Goal: Communication & Community: Share content

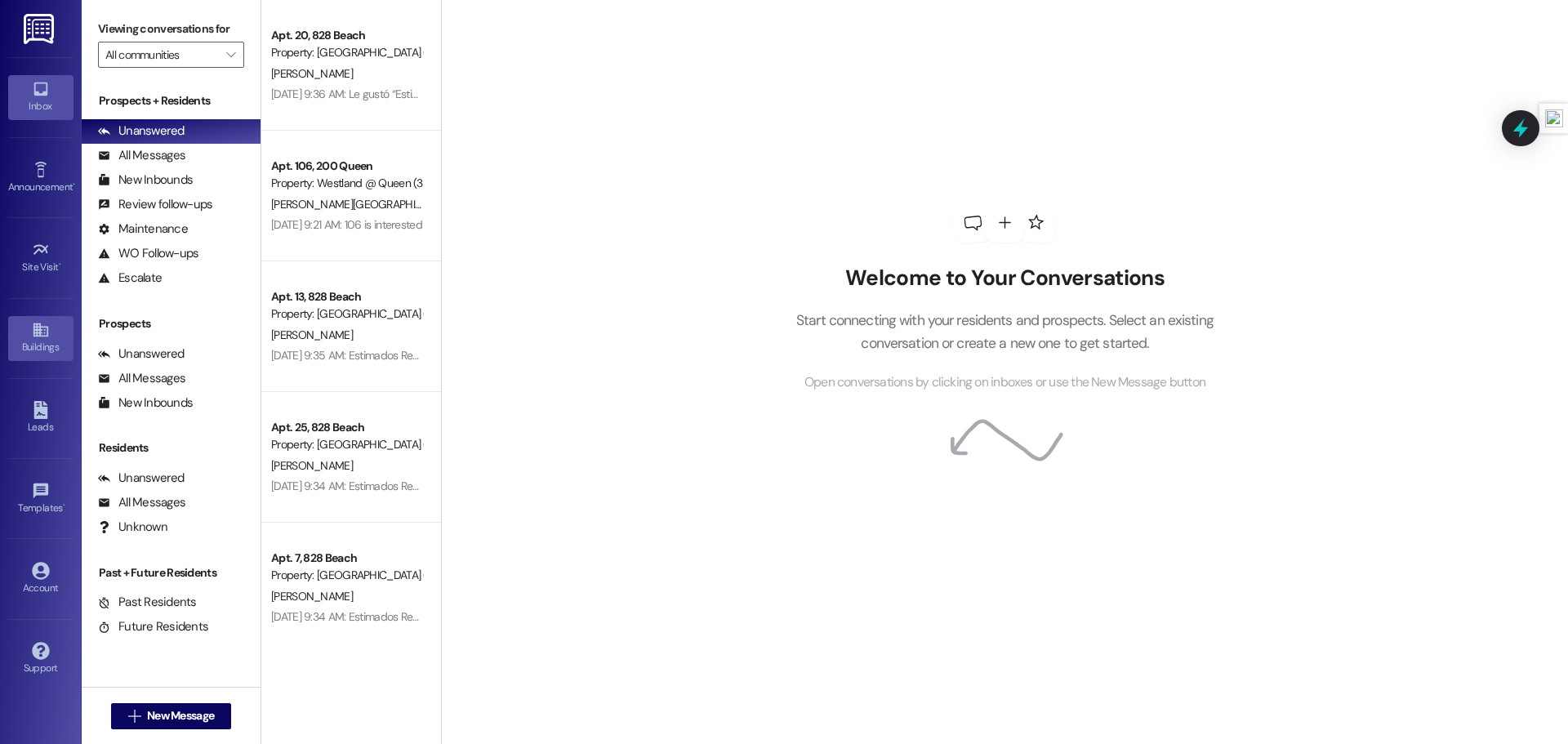
click at [46, 339] on div "Buildings" at bounding box center [41, 346] width 82 height 16
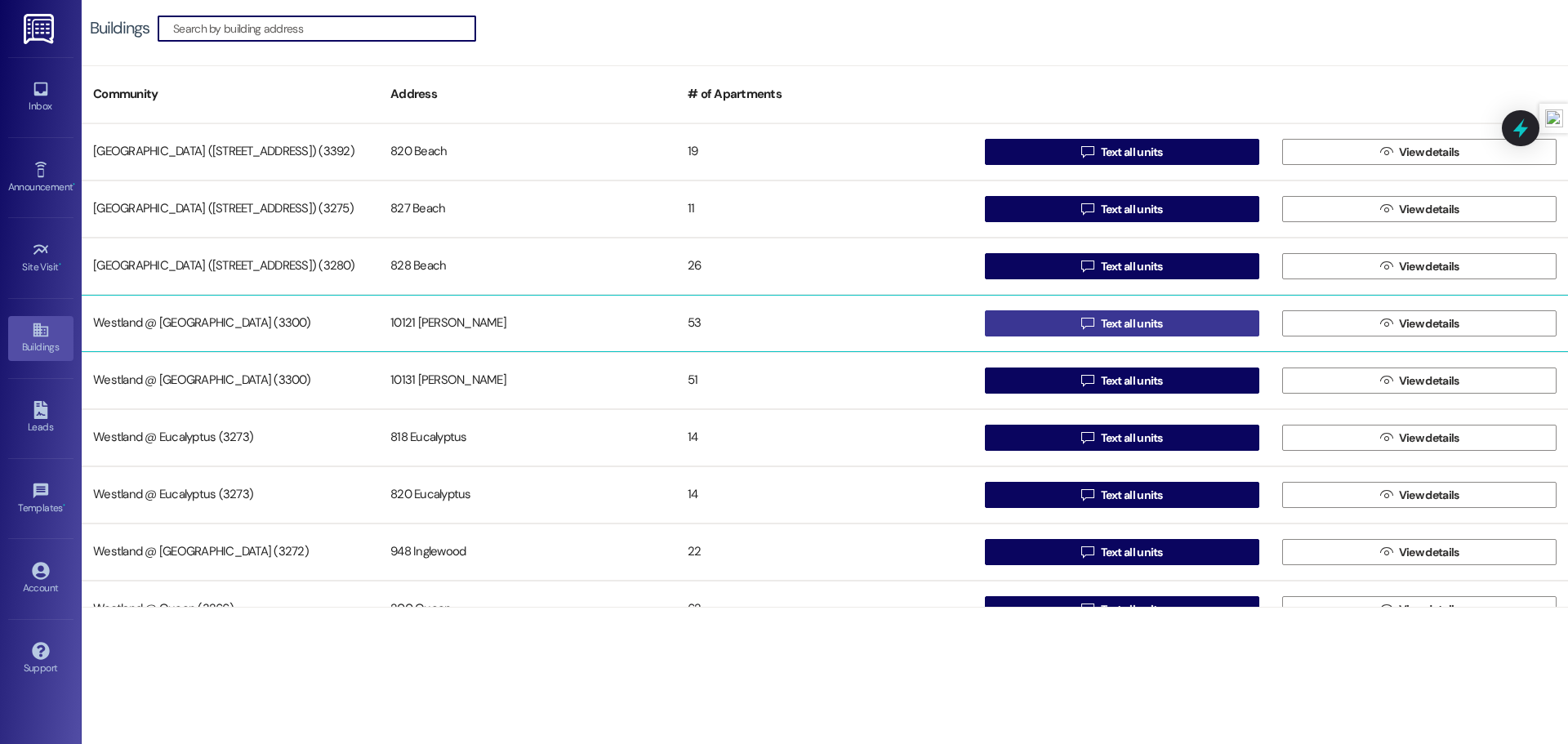
click at [1052, 322] on button " Text all units" at bounding box center [1123, 324] width 274 height 26
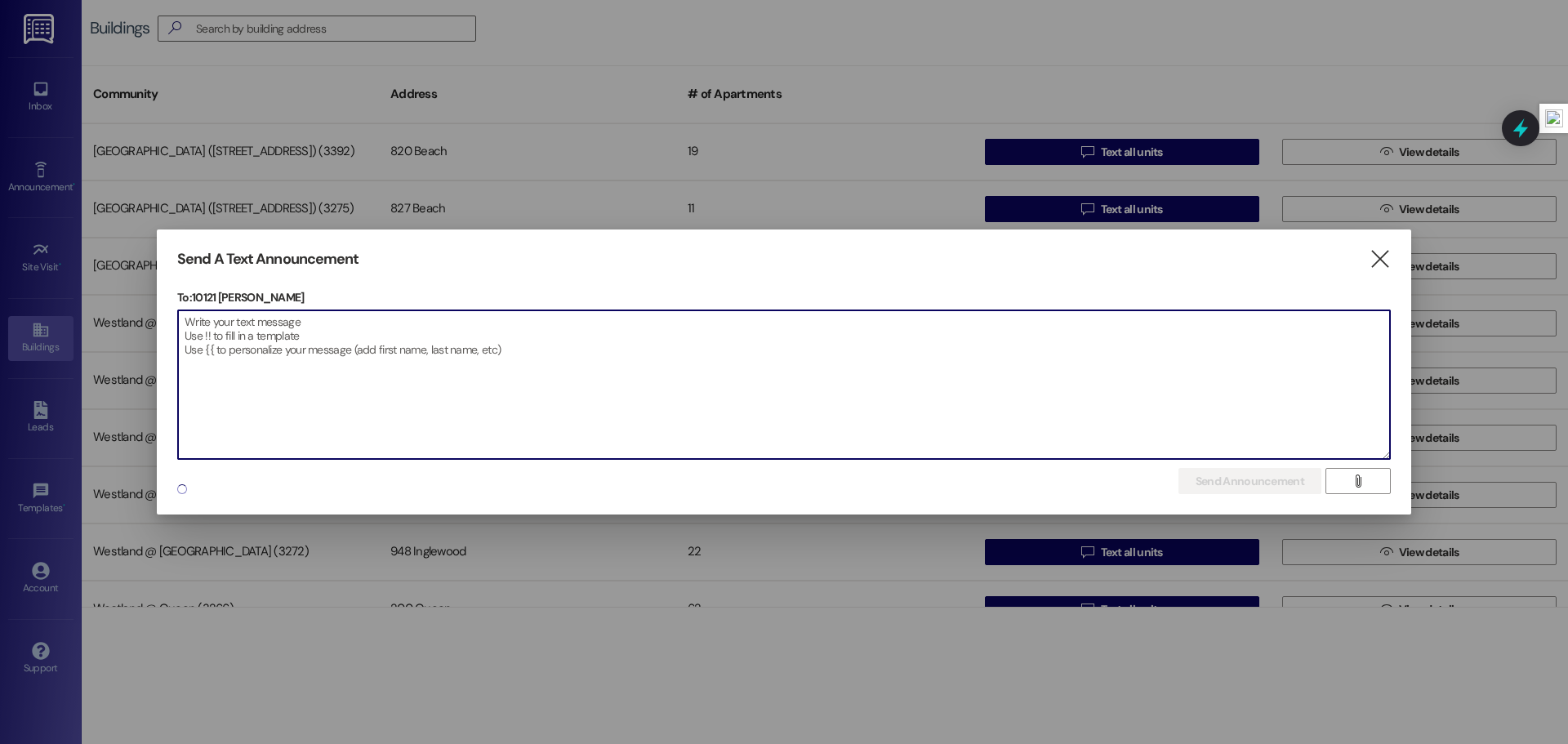
click at [528, 333] on textarea at bounding box center [784, 385] width 1212 height 148
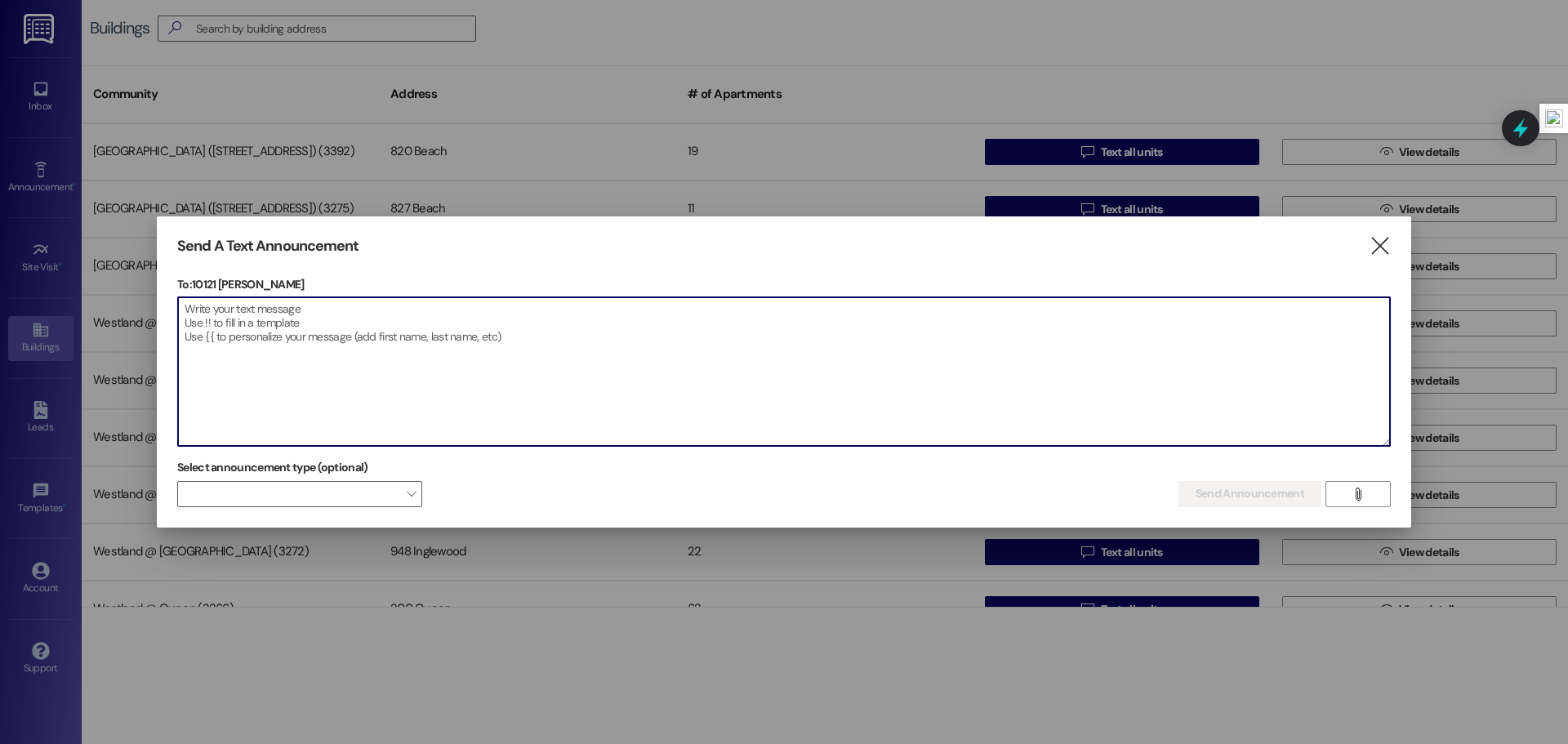
paste textarea "Attention [PERSON_NAME] Residents, It has come to our attention that some pet o…"
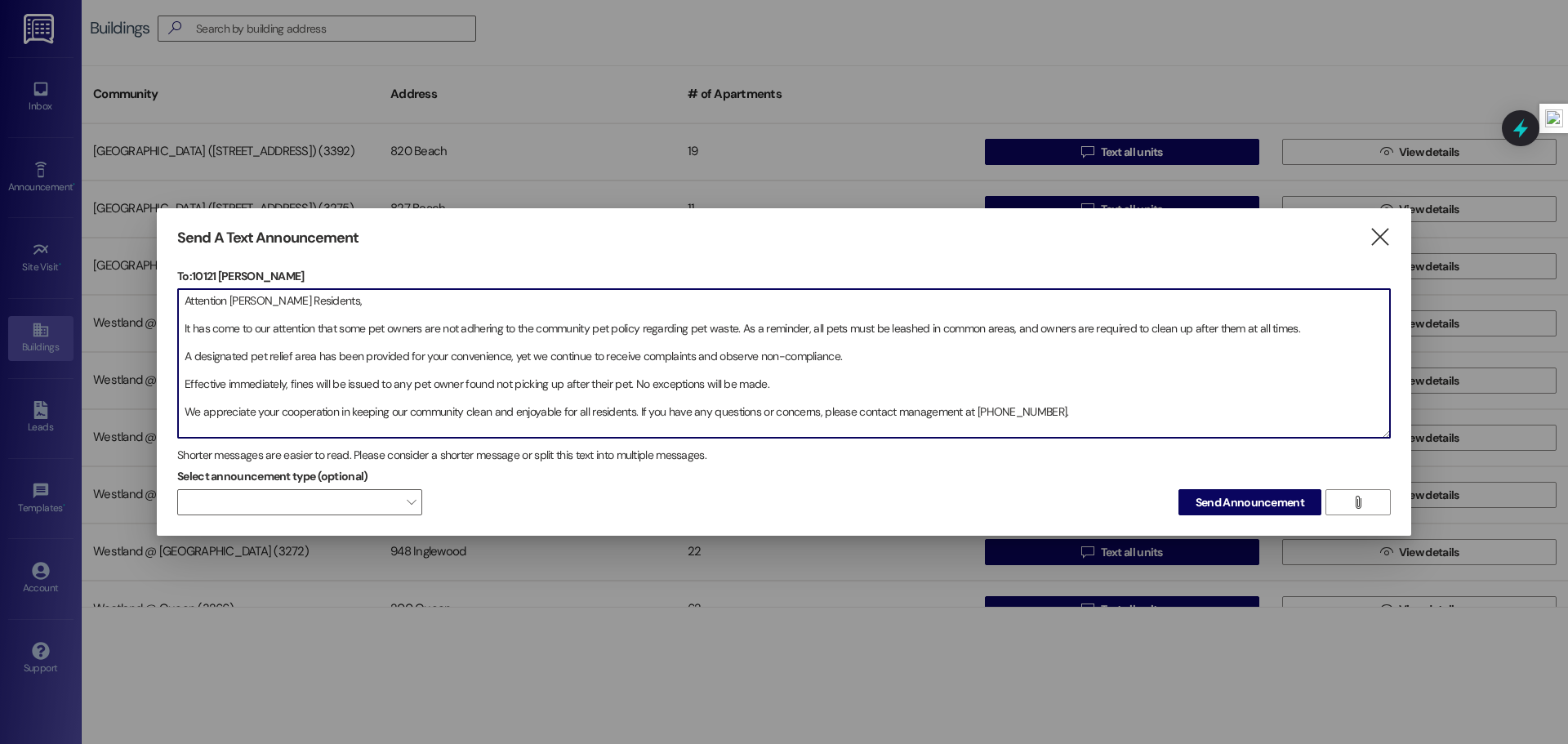
click at [181, 325] on textarea "Attention [PERSON_NAME] Residents, It has come to our attention that some pet o…" at bounding box center [784, 363] width 1212 height 148
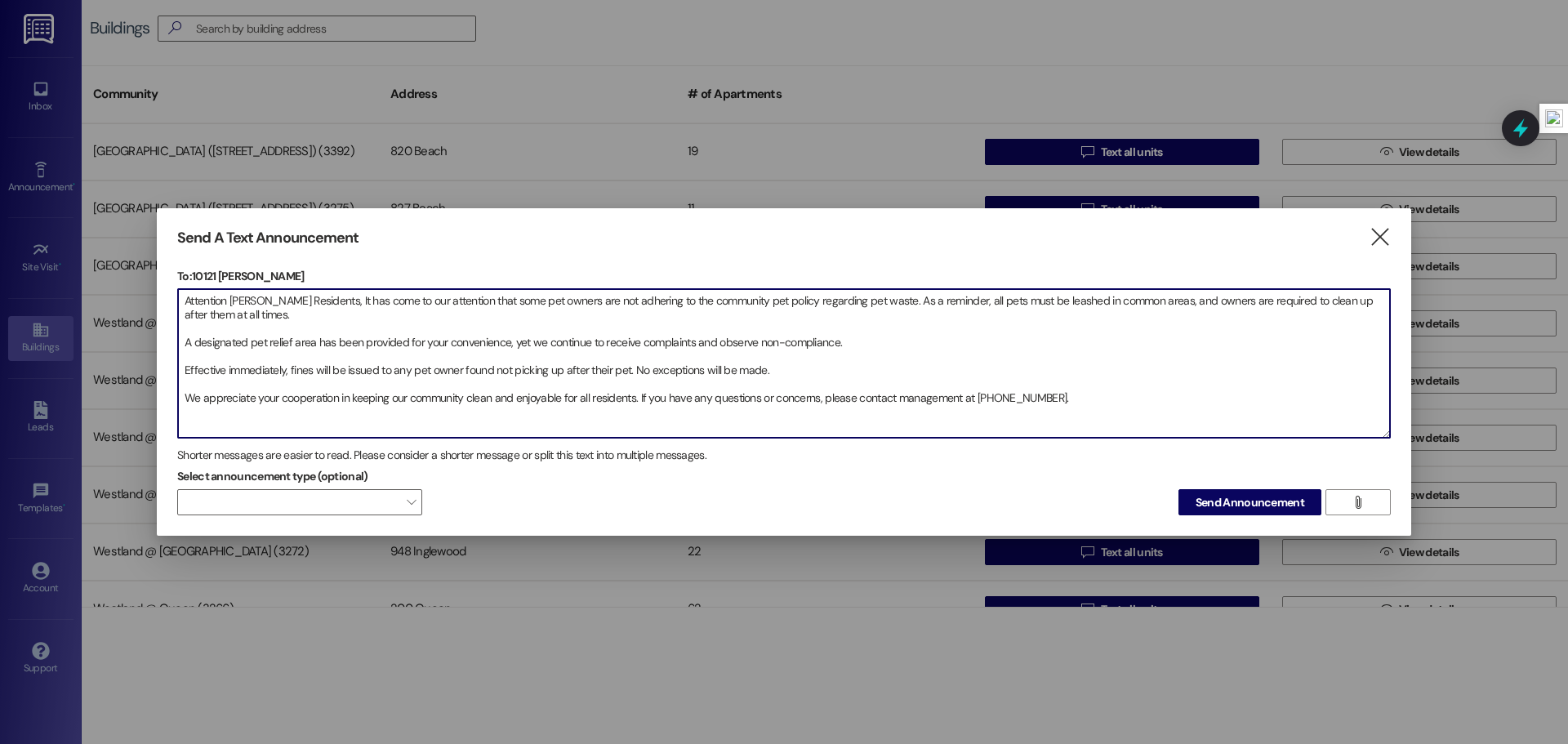
click at [179, 342] on textarea "Attention [PERSON_NAME] Residents, It has come to our attention that some pet o…" at bounding box center [784, 363] width 1212 height 148
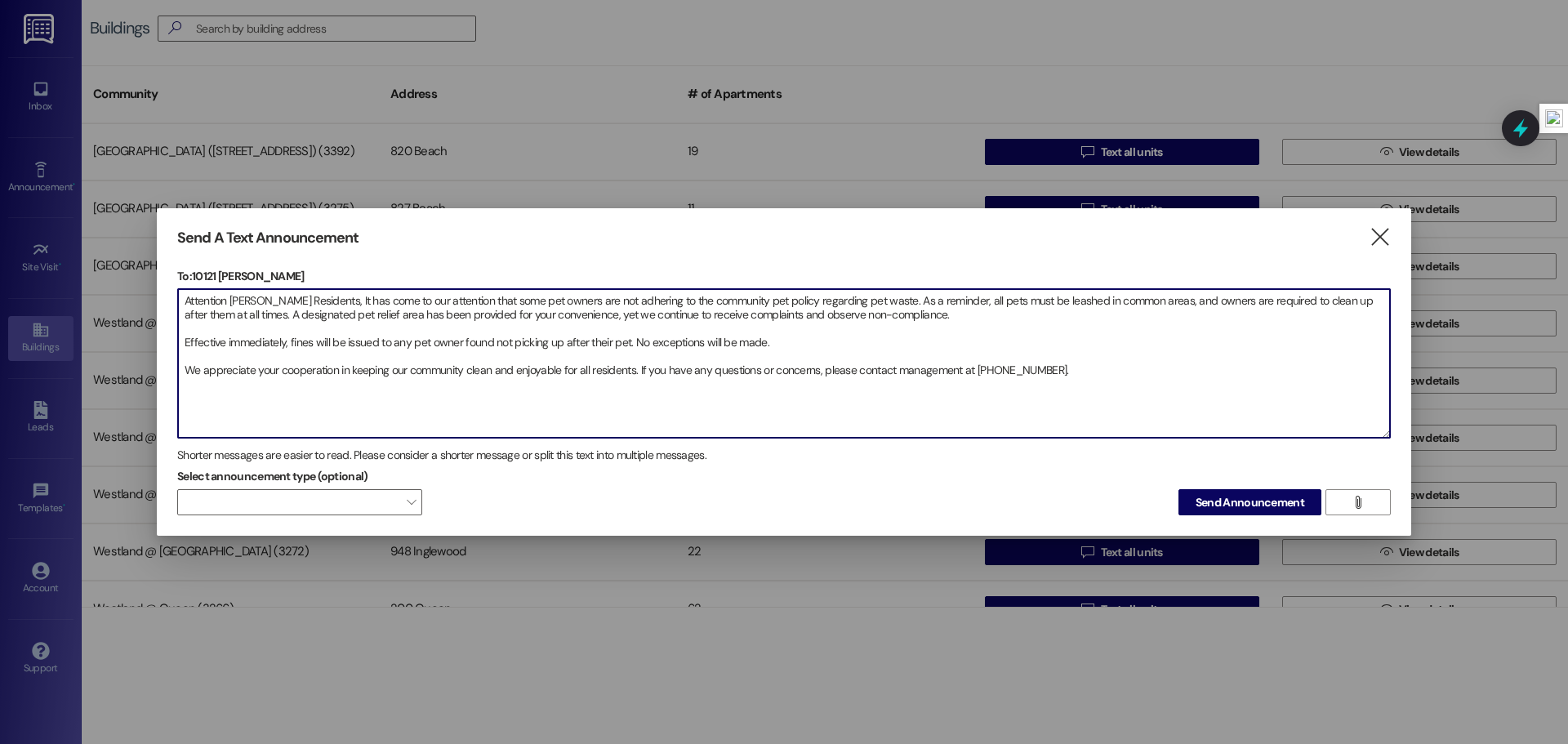
click at [179, 343] on textarea "Attention [PERSON_NAME] Residents, It has come to our attention that some pet o…" at bounding box center [784, 363] width 1212 height 148
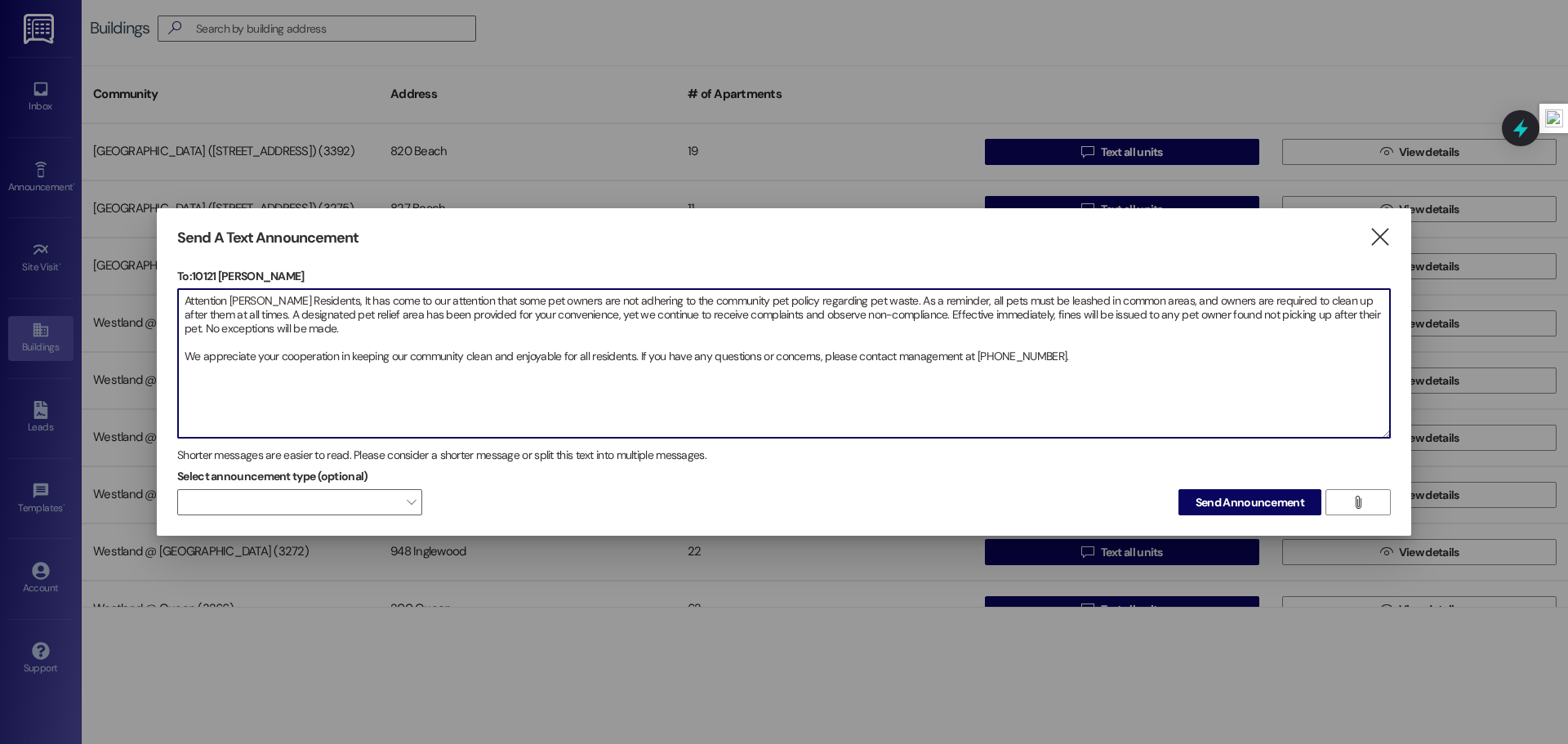
click at [185, 357] on textarea "Attention [PERSON_NAME] Residents, It has come to our attention that some pet o…" at bounding box center [784, 363] width 1212 height 148
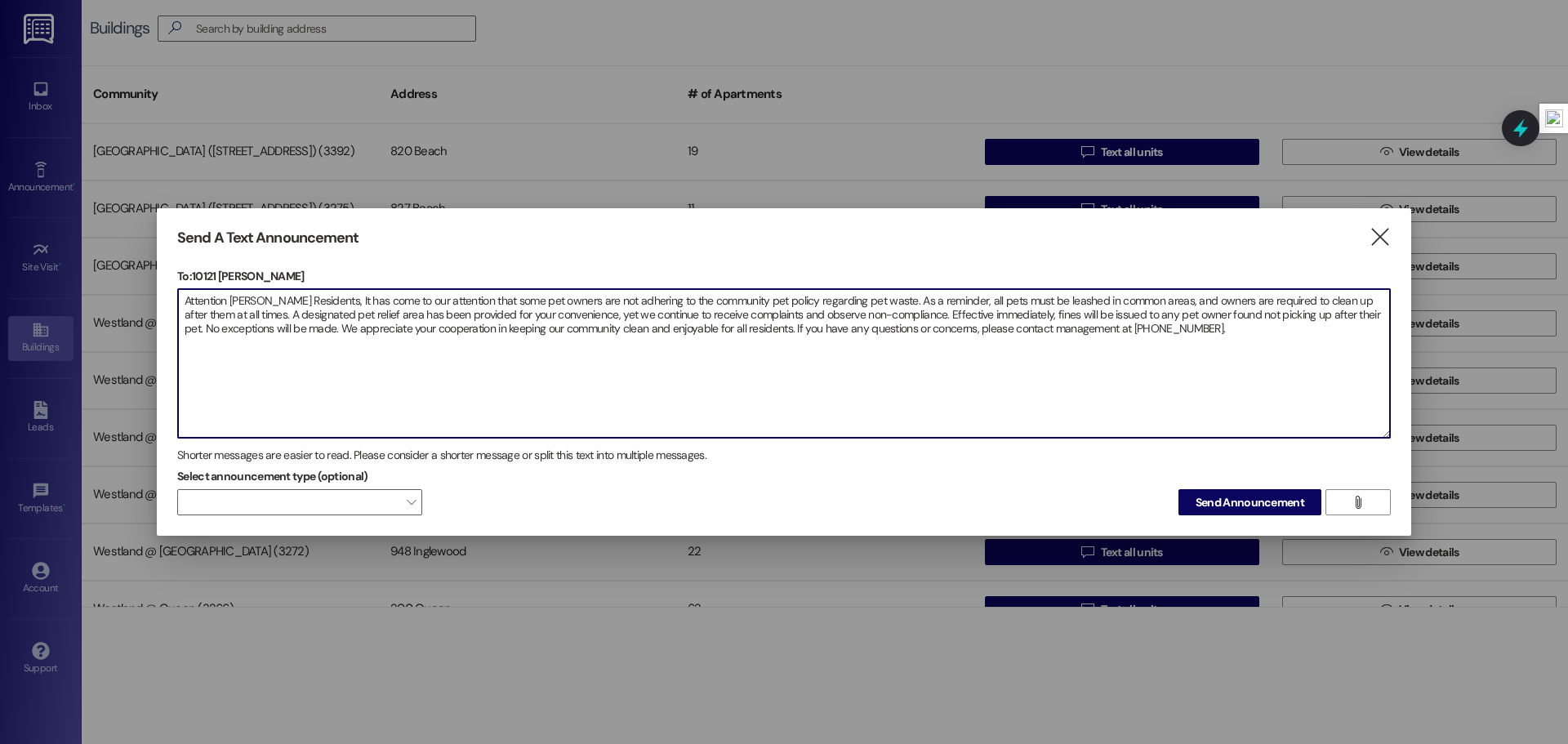
drag, startPoint x: 1189, startPoint y: 342, endPoint x: 168, endPoint y: 304, distance: 1021.7
click at [168, 304] on div "Send A Text Announcement  To: 10121 [PERSON_NAME]  Drop image file here Atten…" at bounding box center [784, 372] width 1255 height 328
type textarea "Attention [PERSON_NAME] Residents, It has come to our attention that some pet o…"
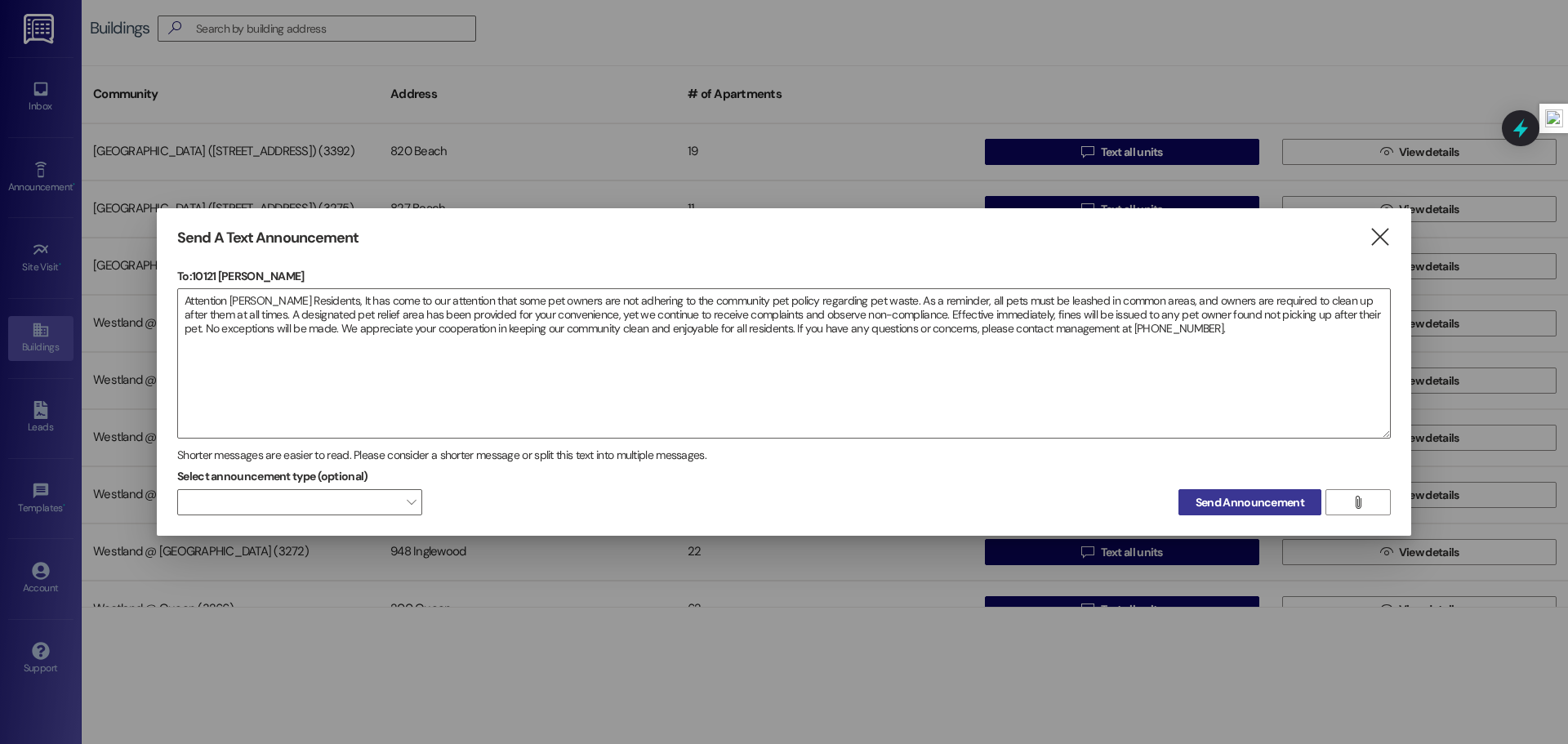
click at [1201, 507] on span "Send Announcement" at bounding box center [1249, 503] width 109 height 17
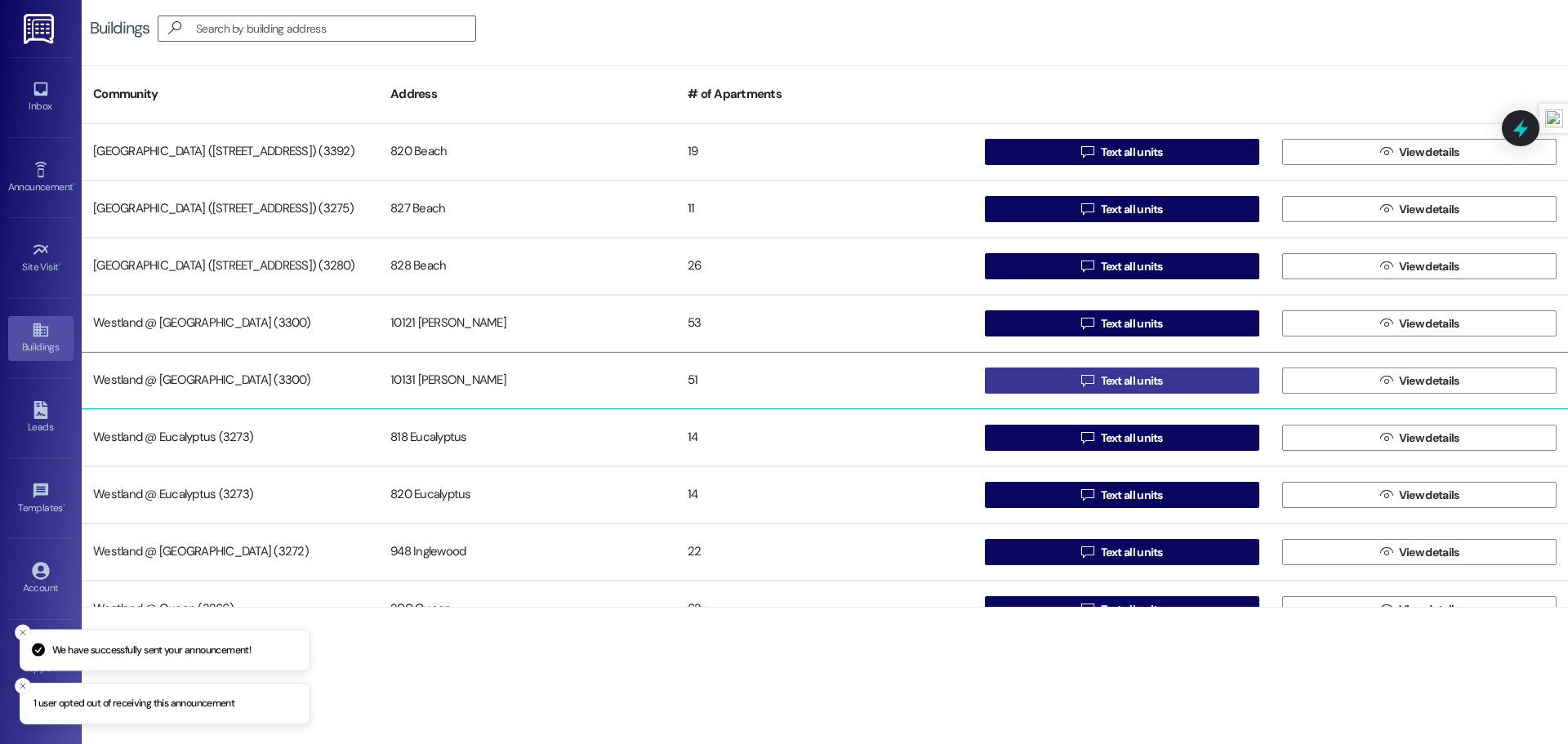
click at [1030, 389] on button " Text all units" at bounding box center [1123, 380] width 274 height 26
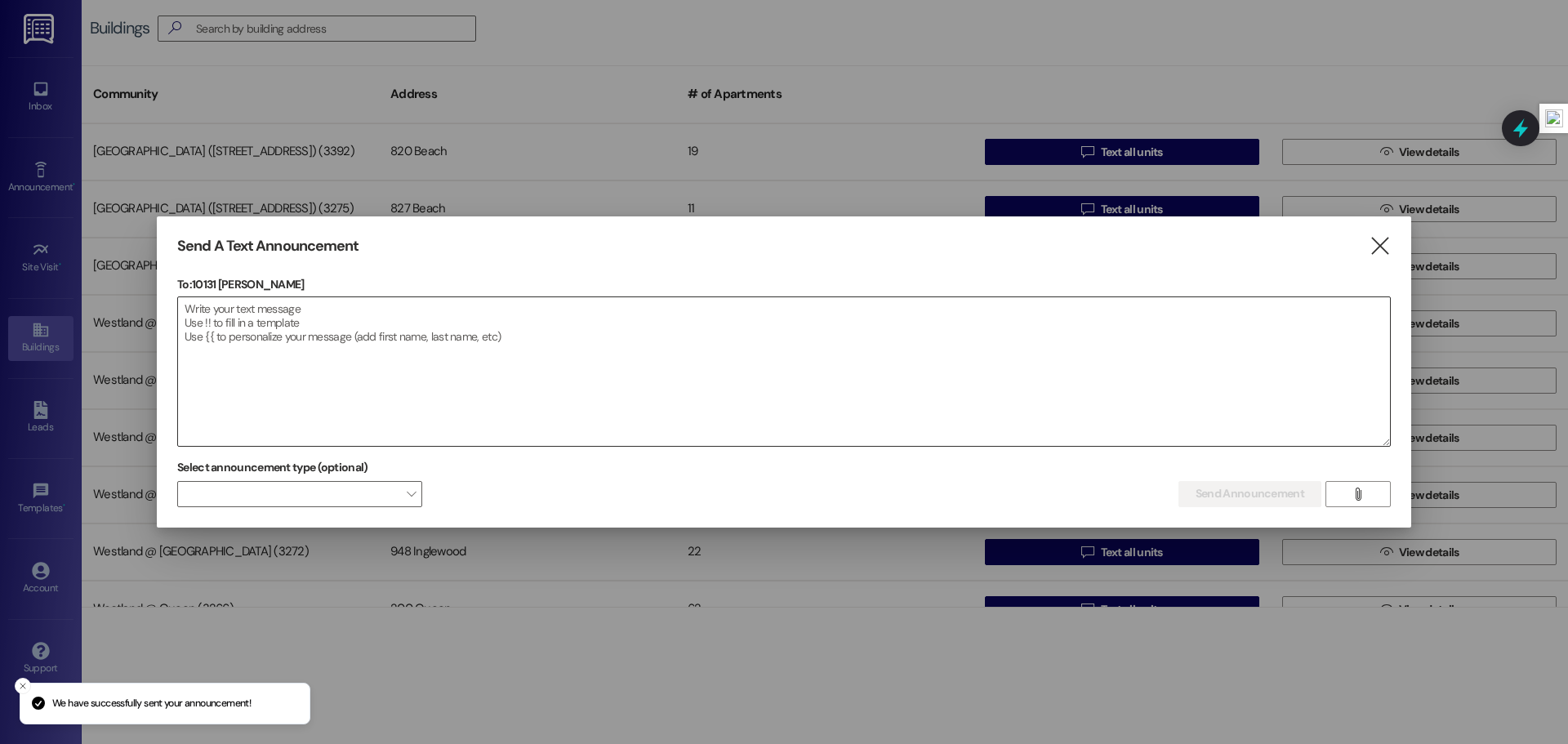
click at [457, 336] on textarea at bounding box center [784, 371] width 1212 height 148
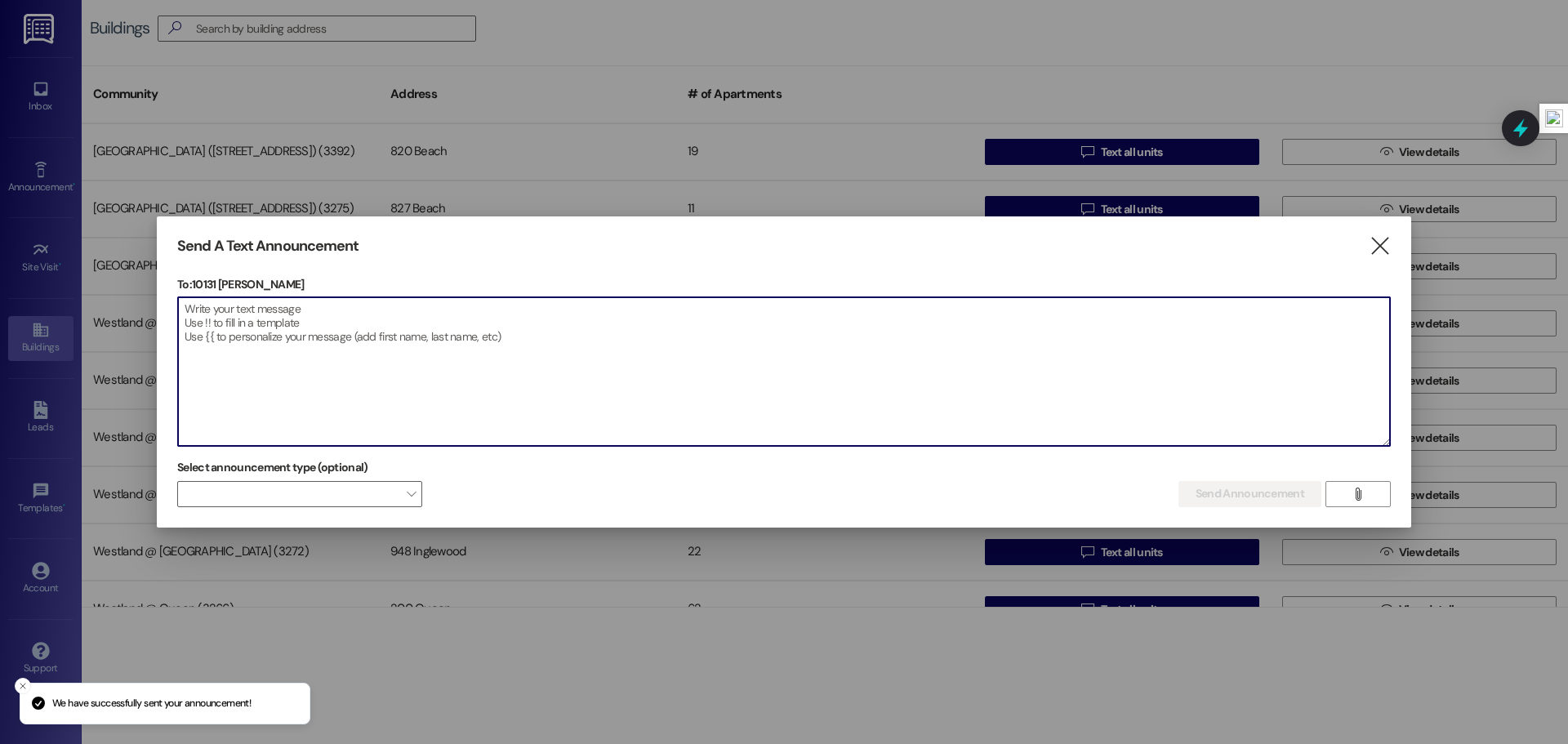
paste textarea "Attention [PERSON_NAME] Residents, It has come to our attention that some pet o…"
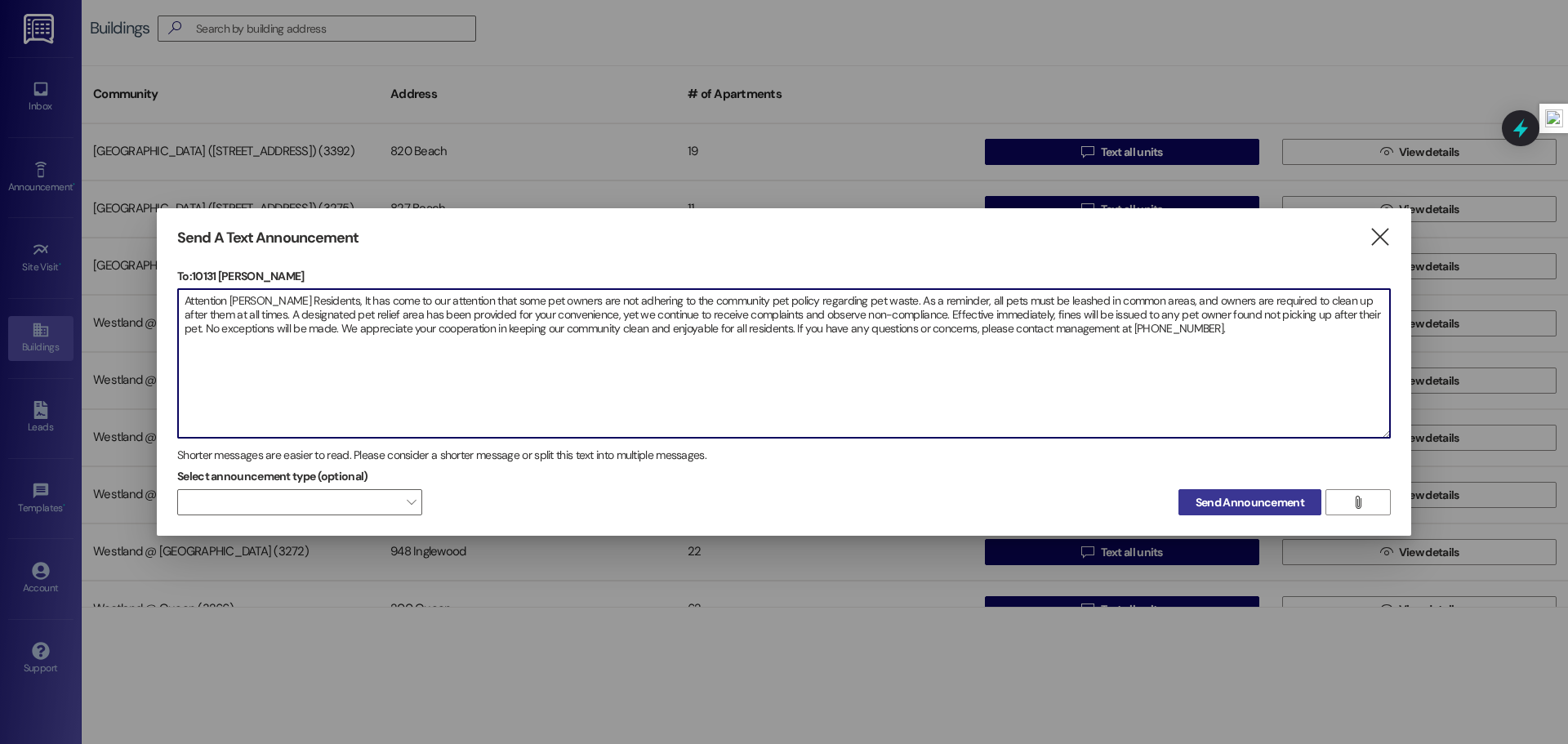
type textarea "Attention [PERSON_NAME] Residents, It has come to our attention that some pet o…"
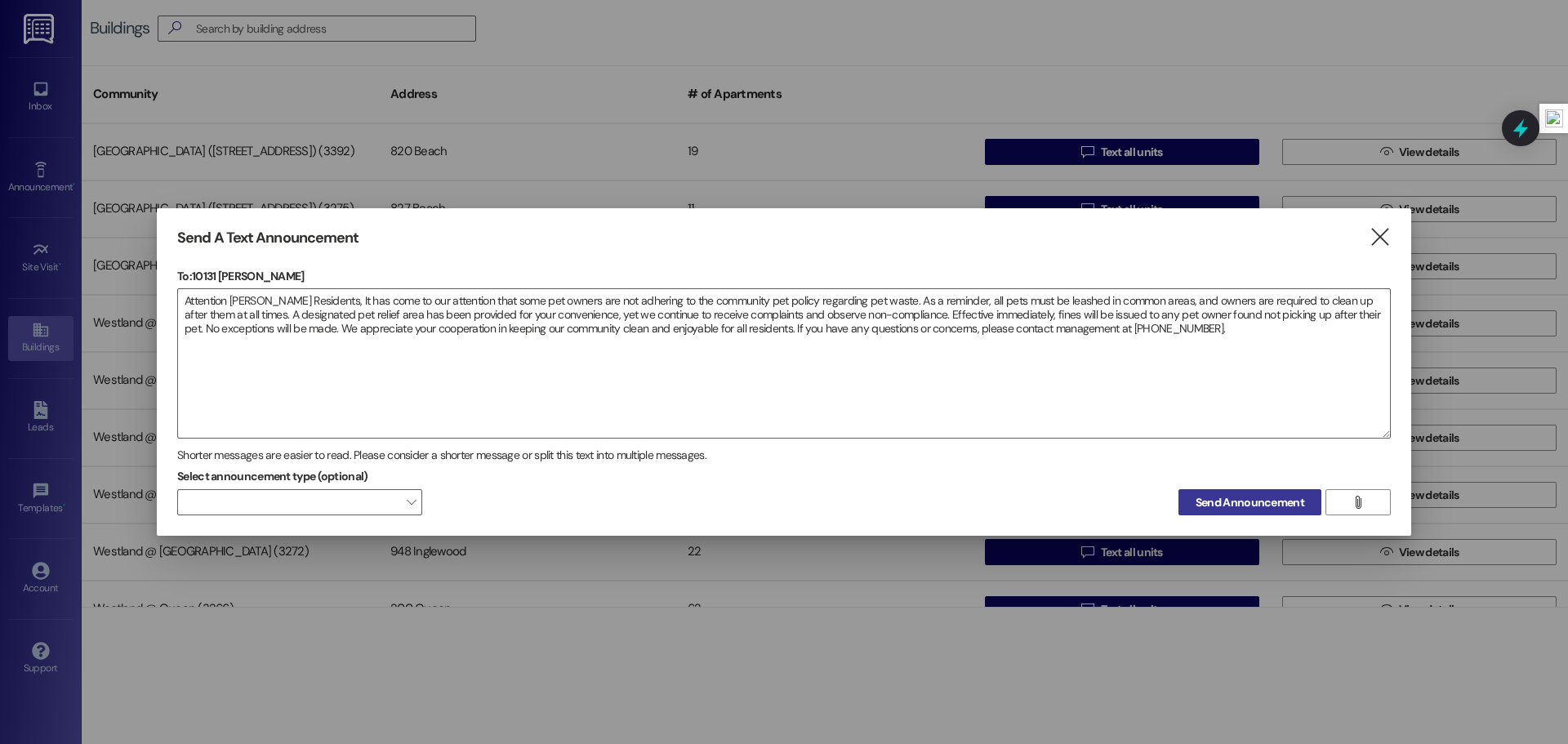
click at [1229, 512] on button "Send Announcement" at bounding box center [1250, 503] width 143 height 26
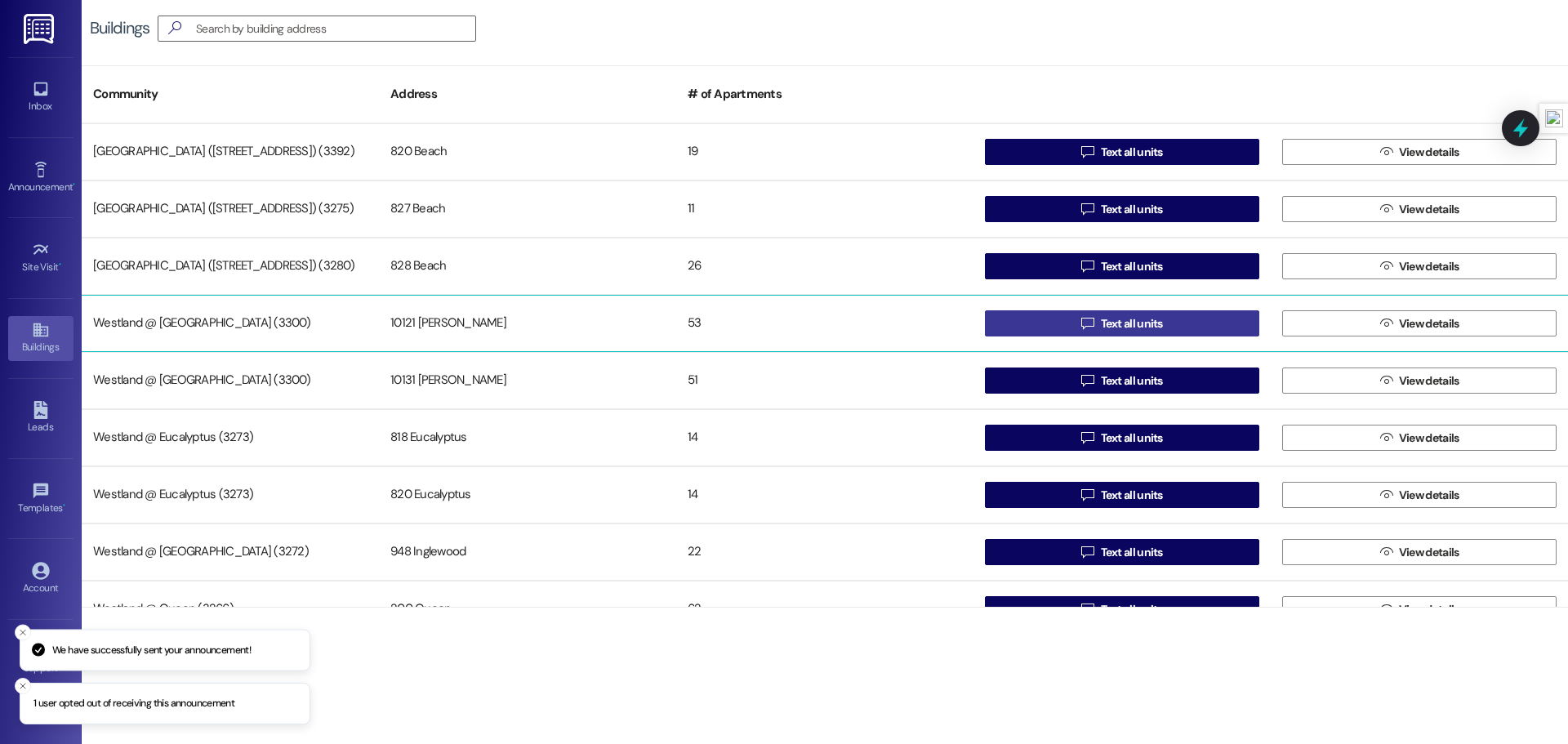
click at [1024, 326] on button " Text all units" at bounding box center [1123, 324] width 274 height 26
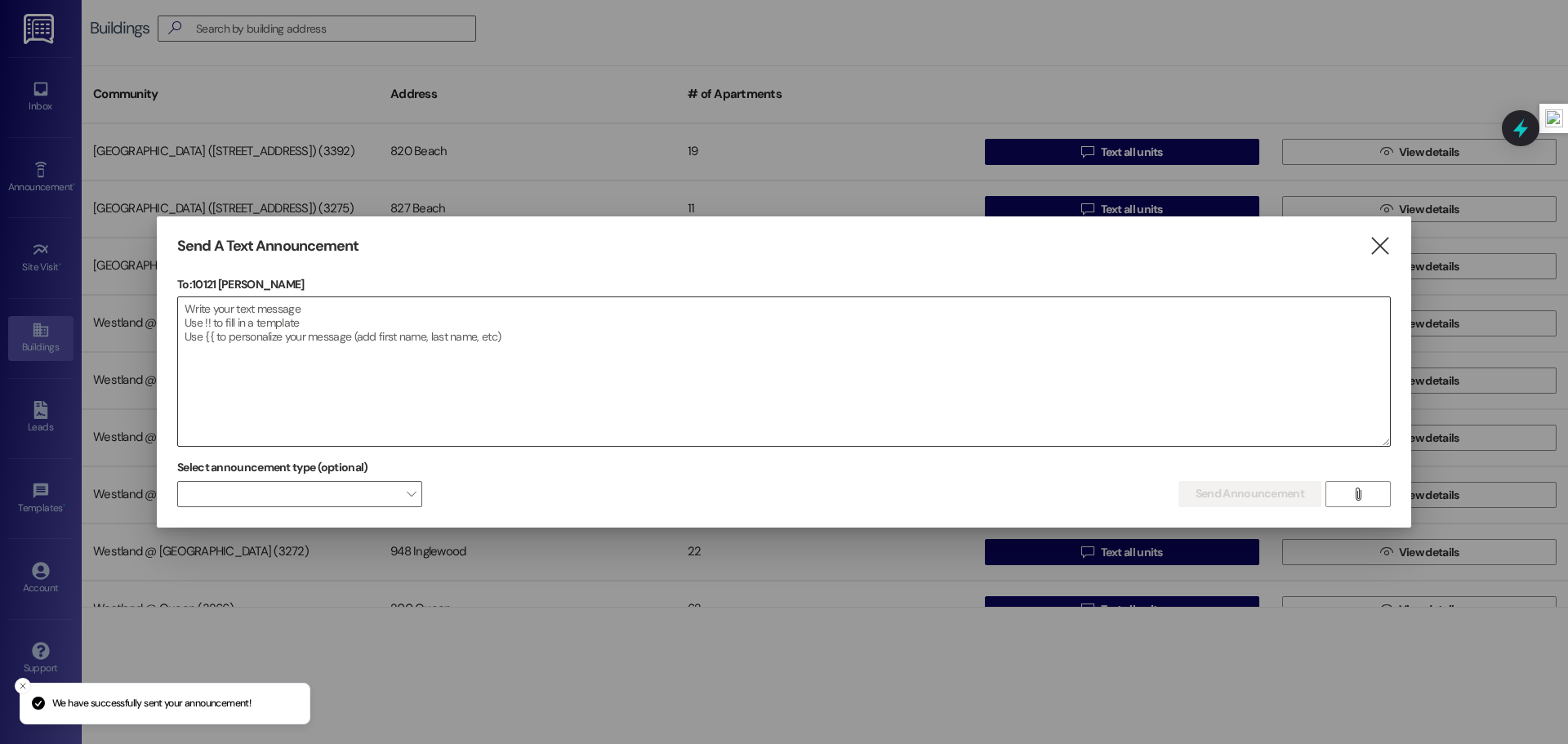
click at [542, 347] on textarea at bounding box center [784, 371] width 1212 height 148
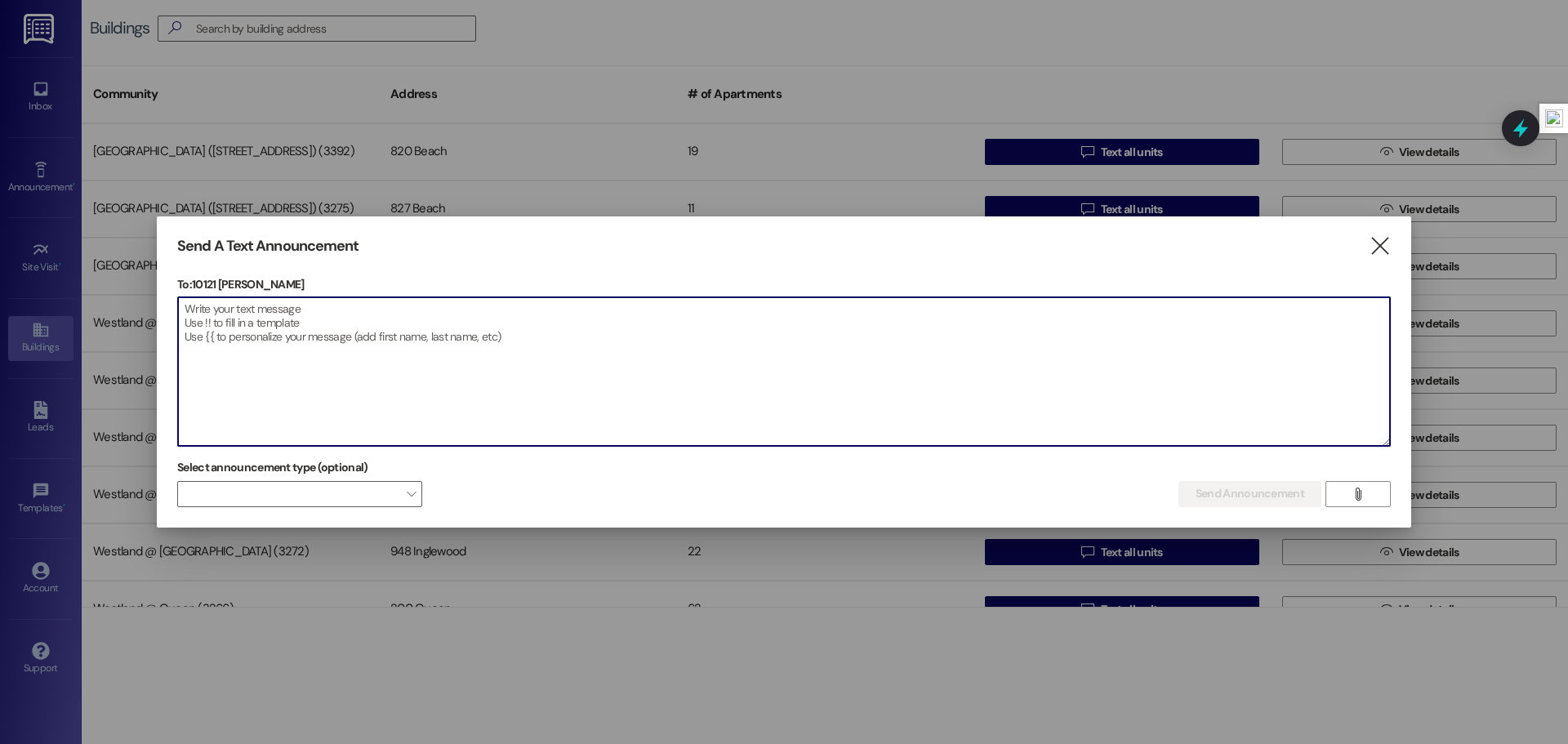
paste textarea "Atención Residentes [PERSON_NAME][GEOGRAPHIC_DATA], Hemos notado que algunos du…"
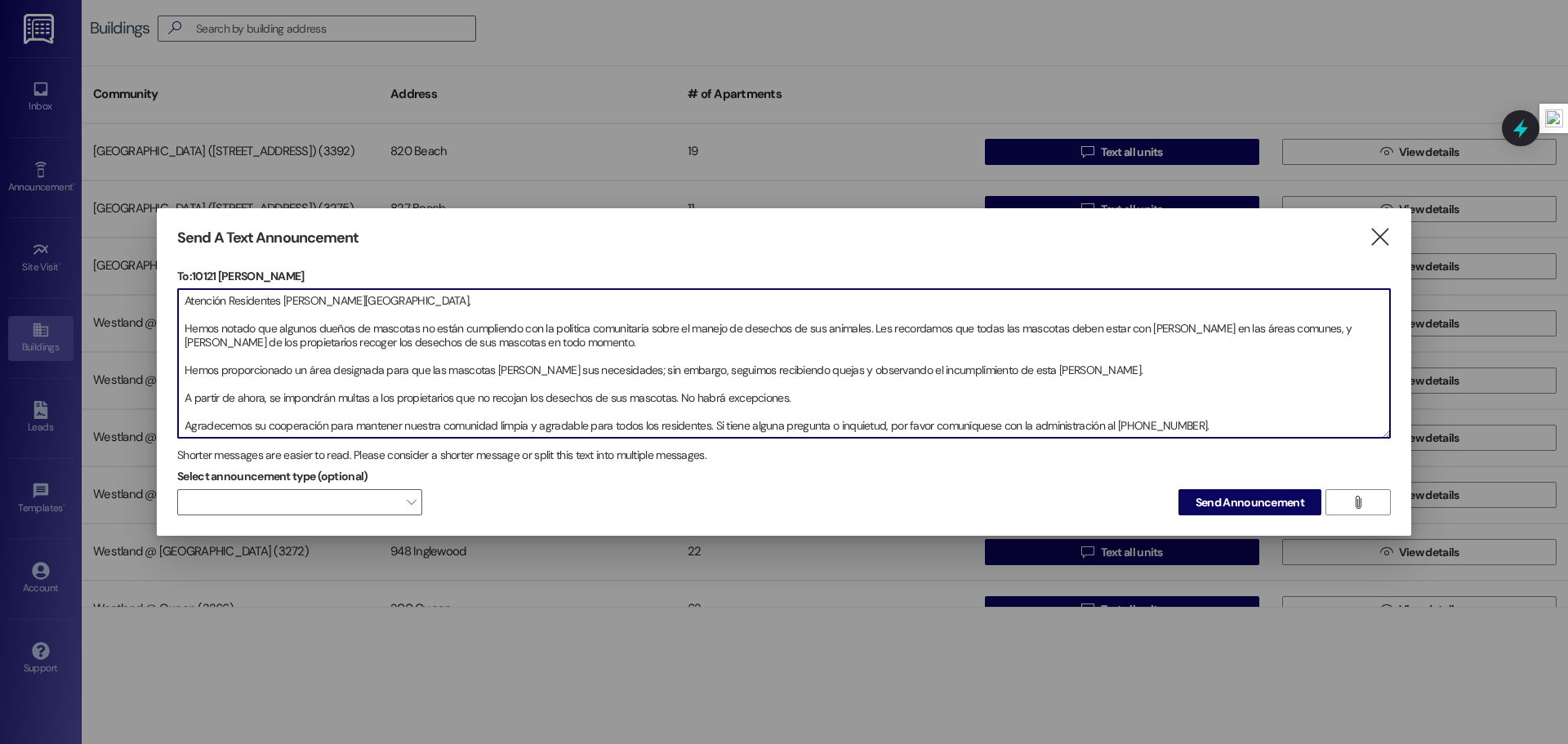
click at [182, 326] on textarea "Atención Residentes [PERSON_NAME][GEOGRAPHIC_DATA], Hemos notado que algunos du…" at bounding box center [784, 363] width 1212 height 148
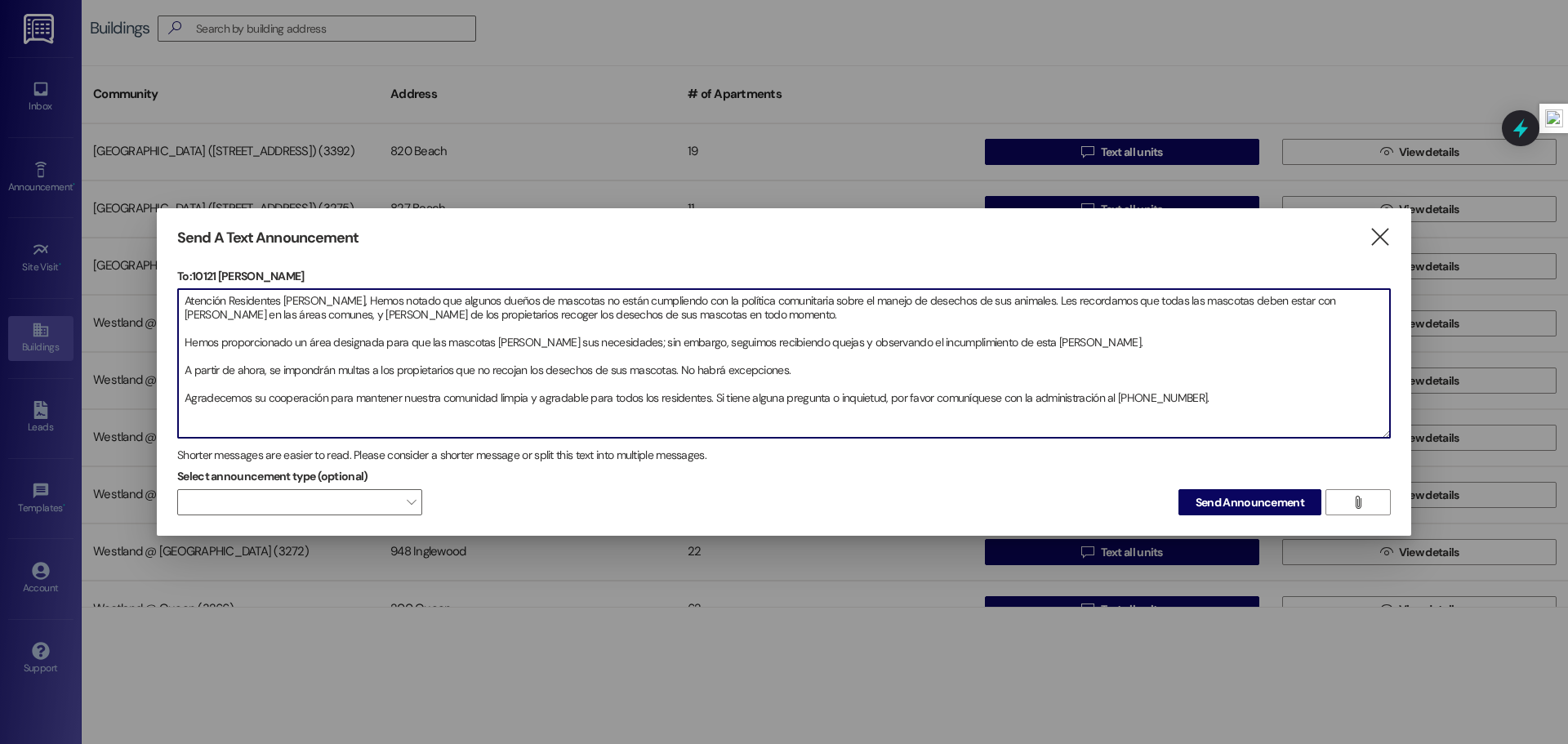
click at [187, 345] on textarea "Atención Residentes [PERSON_NAME], Hemos notado que algunos dueños de mascotas …" at bounding box center [784, 363] width 1212 height 148
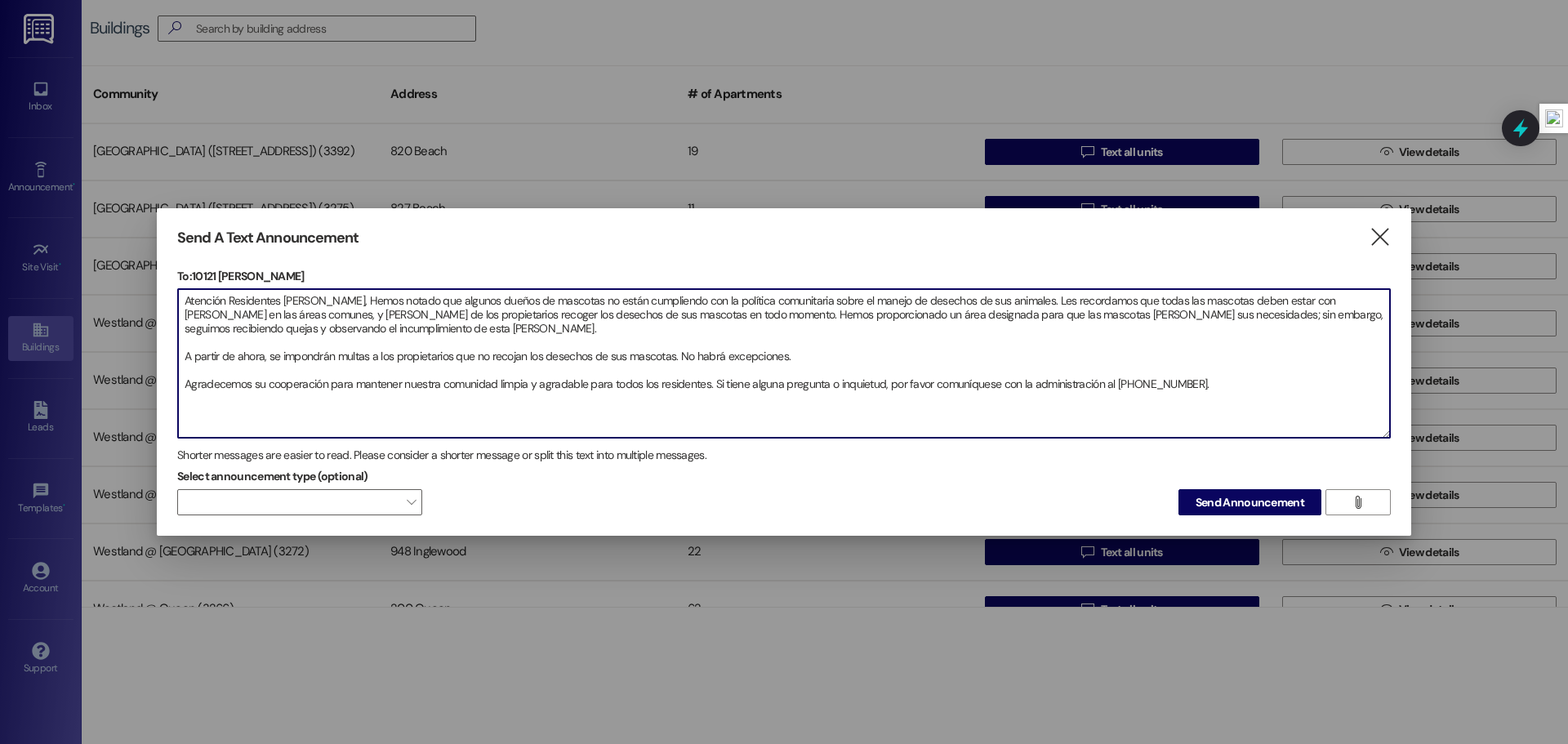
click at [180, 357] on textarea "Atención Residentes [PERSON_NAME], Hemos notado que algunos dueños de mascotas …" at bounding box center [784, 363] width 1212 height 148
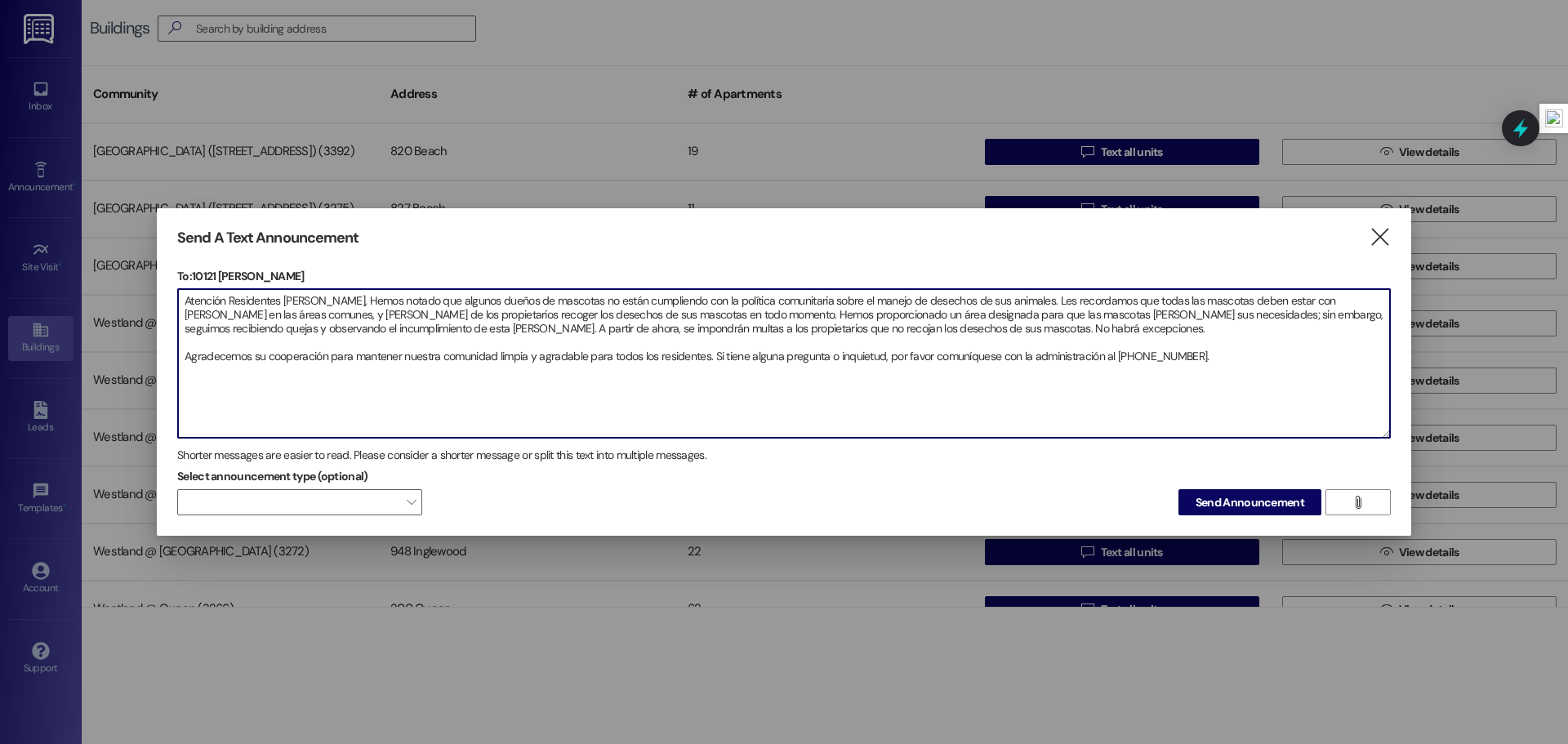
click at [181, 361] on textarea "Atención Residentes [PERSON_NAME], Hemos notado que algunos dueños de mascotas …" at bounding box center [784, 363] width 1212 height 148
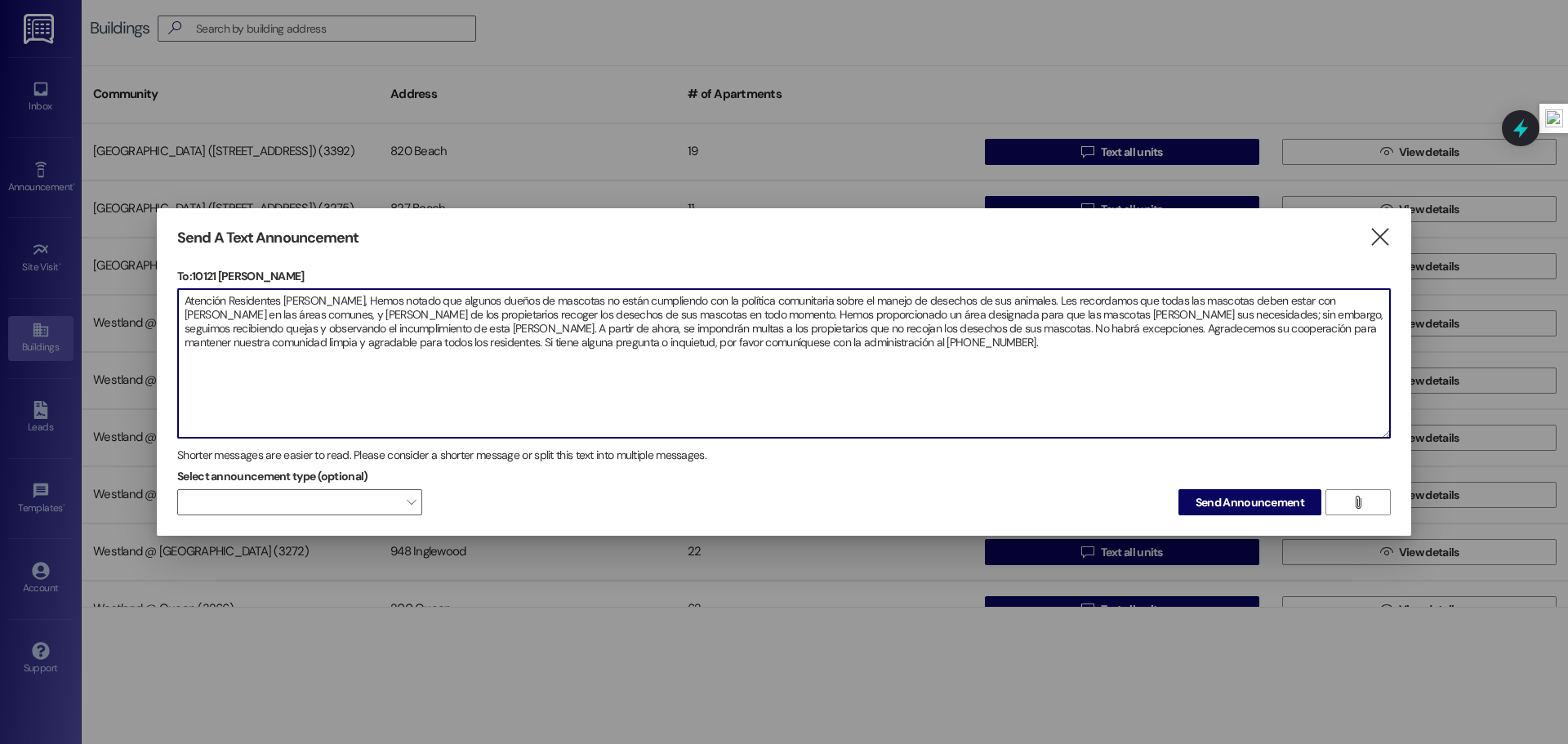
drag, startPoint x: 890, startPoint y: 360, endPoint x: 178, endPoint y: 301, distance: 714.4
click at [178, 301] on textarea "Atención Residentes [PERSON_NAME], Hemos notado que algunos dueños de mascotas …" at bounding box center [784, 363] width 1212 height 148
type textarea "Atención Residentes [PERSON_NAME], Hemos notado que algunos dueños de mascotas …"
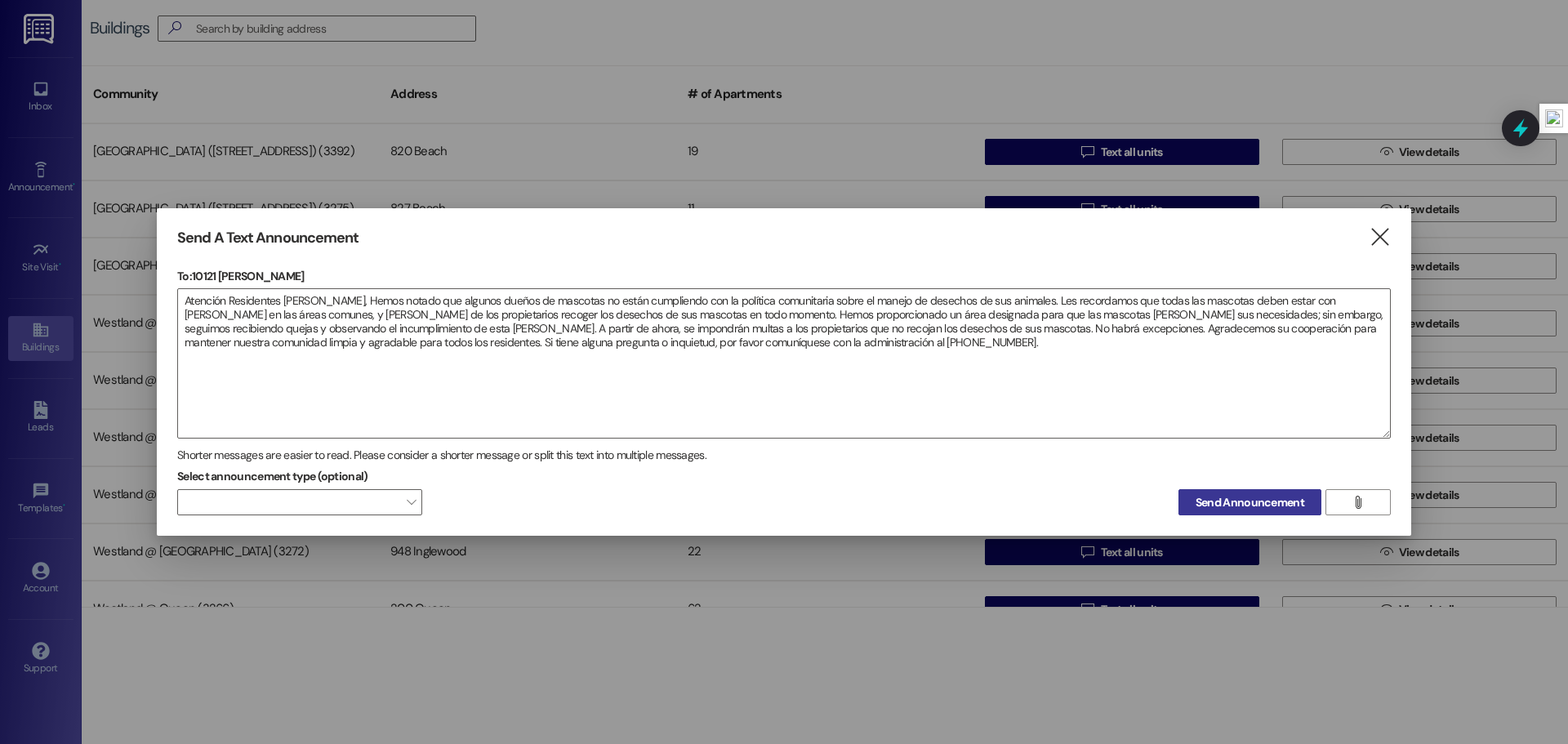
click at [1229, 491] on button "Send Announcement" at bounding box center [1250, 503] width 143 height 26
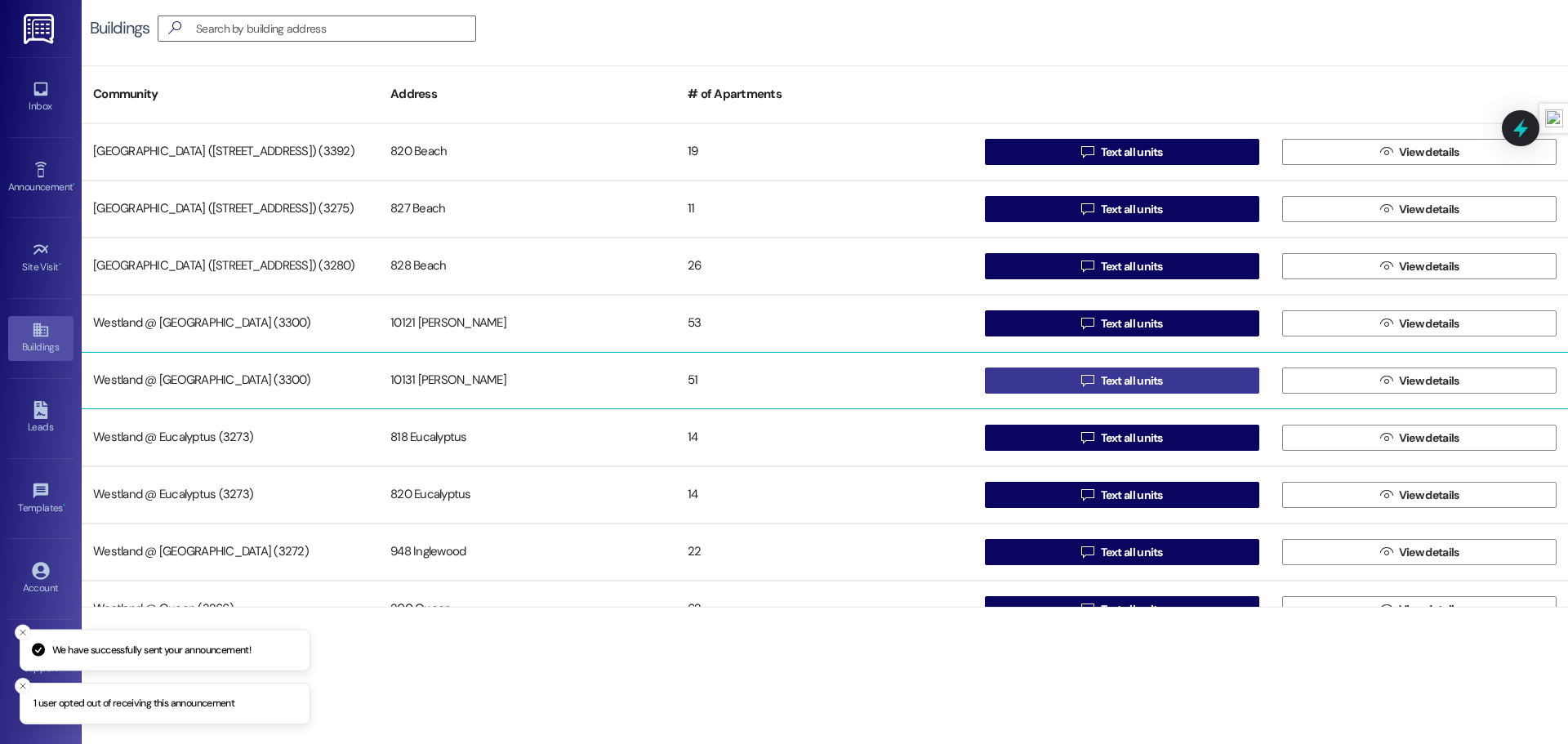
click at [1039, 373] on button " Text all units" at bounding box center [1123, 380] width 274 height 26
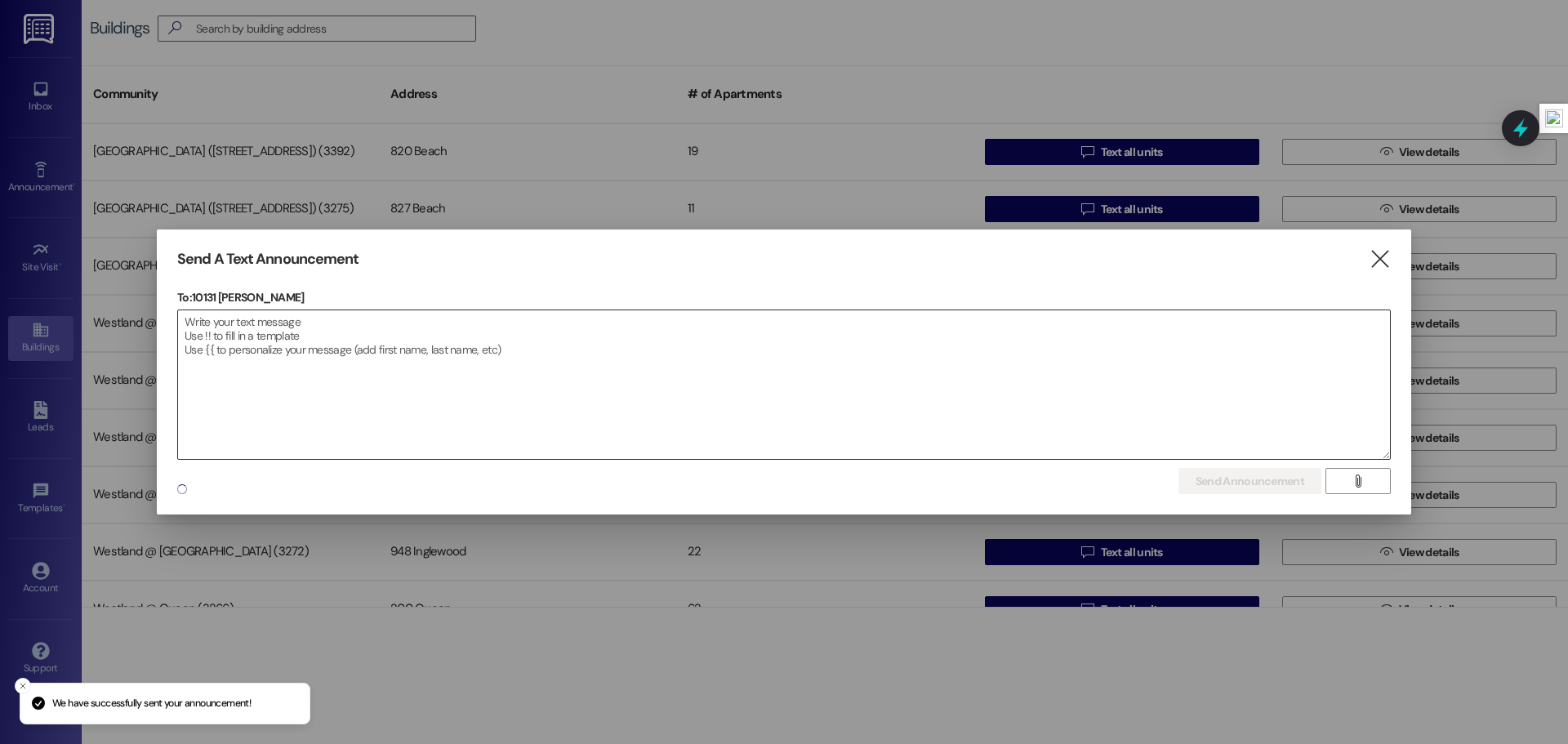
click at [371, 341] on textarea at bounding box center [784, 385] width 1212 height 148
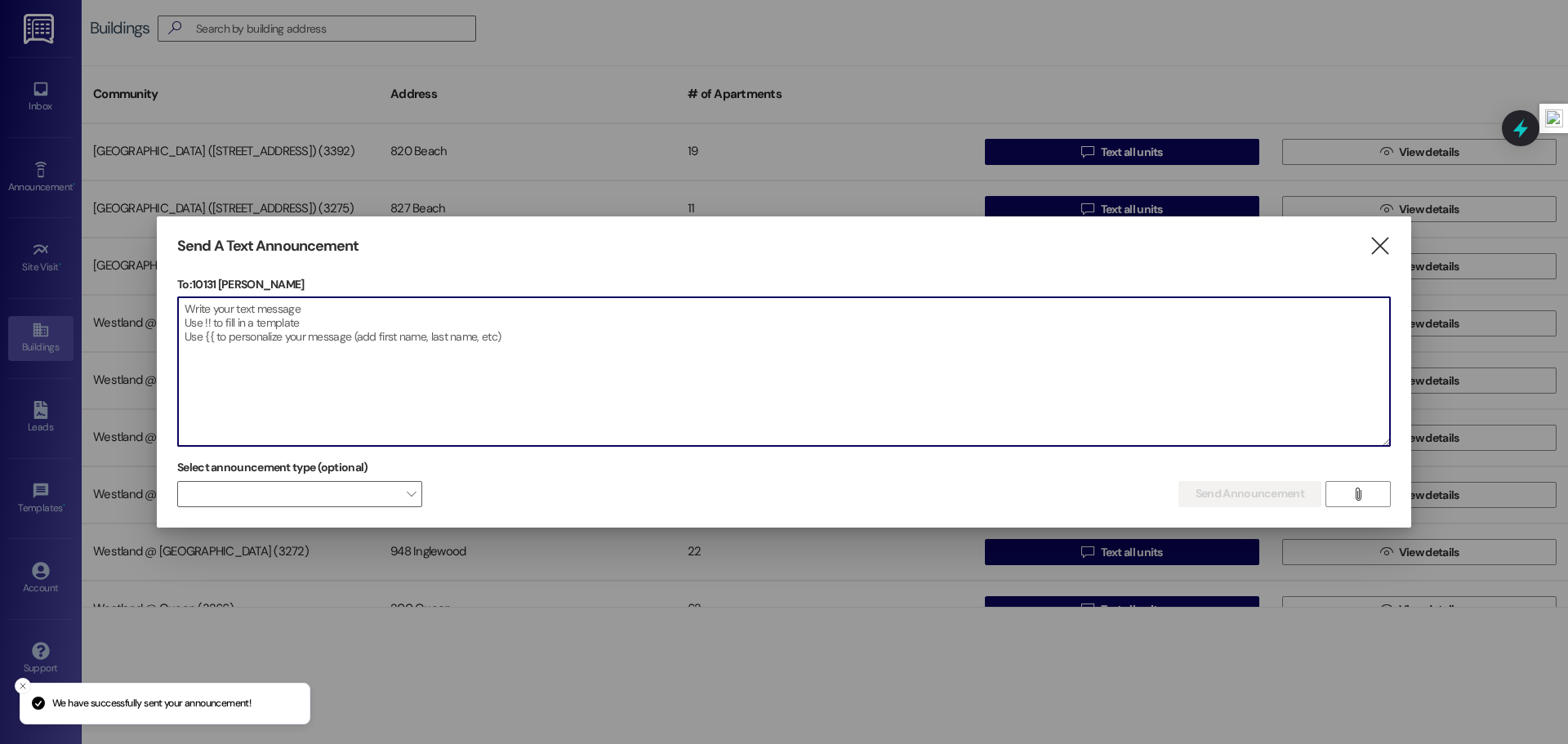
paste textarea "Atención Residentes [PERSON_NAME], Hemos notado que algunos dueños de mascotas …"
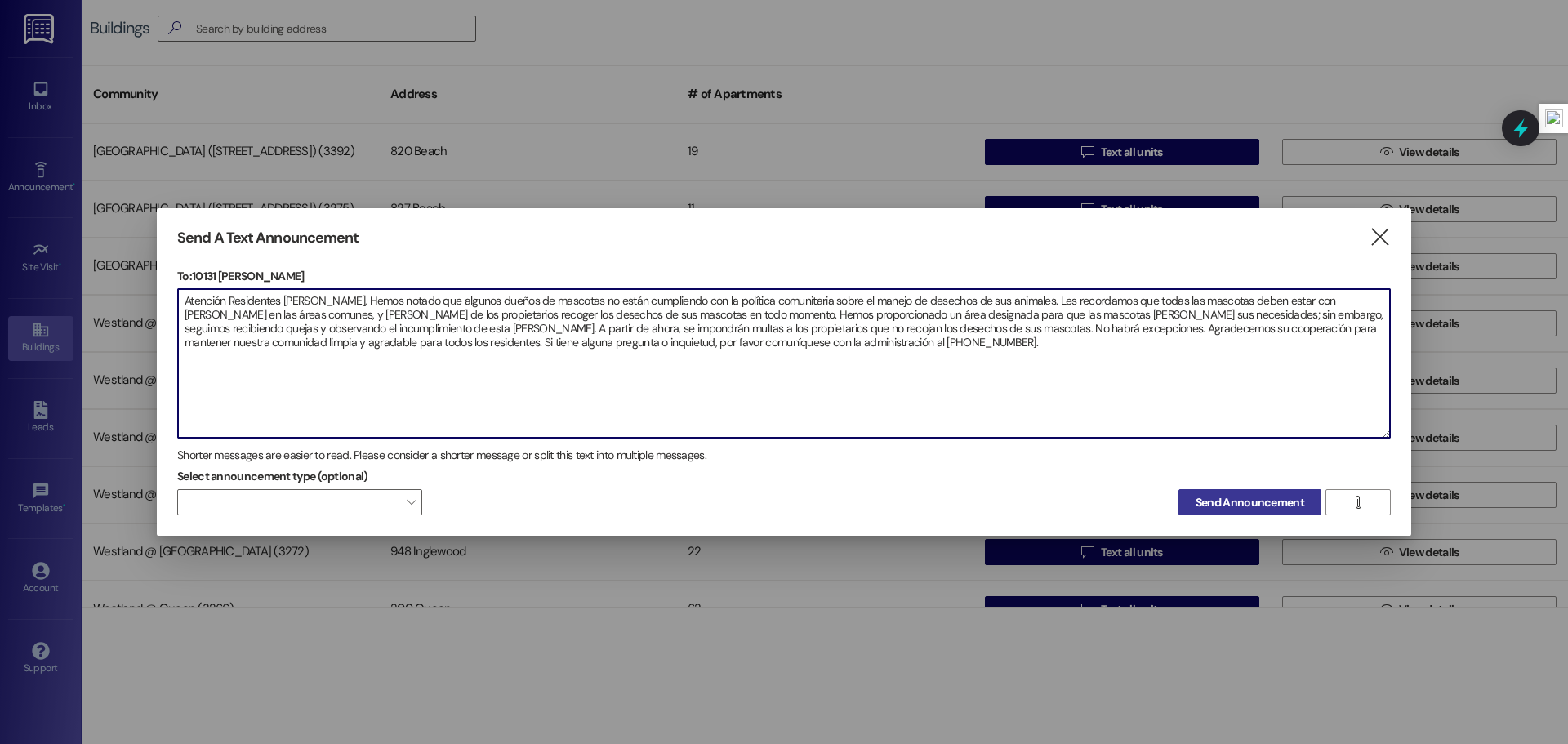
type textarea "Atención Residentes [PERSON_NAME], Hemos notado que algunos dueños de mascotas …"
click at [1215, 497] on span "Send Announcement" at bounding box center [1249, 503] width 109 height 17
